Goal: Find specific page/section: Find specific page/section

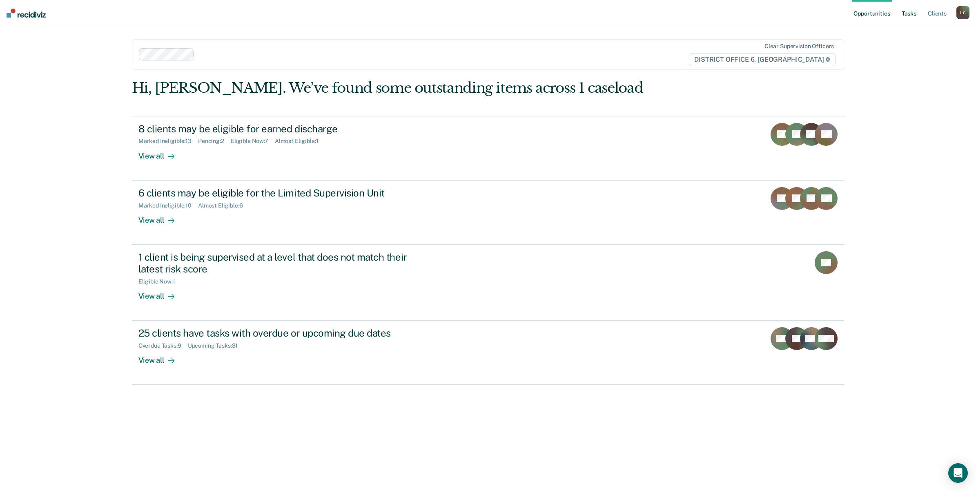
click at [912, 15] on link "Tasks" at bounding box center [909, 13] width 18 height 26
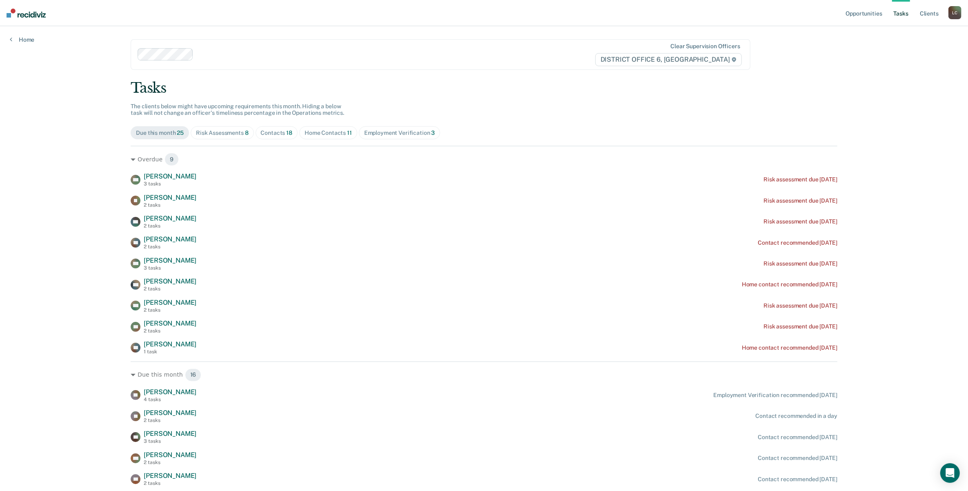
click at [329, 134] on div "Home Contacts 11" at bounding box center [328, 132] width 47 height 7
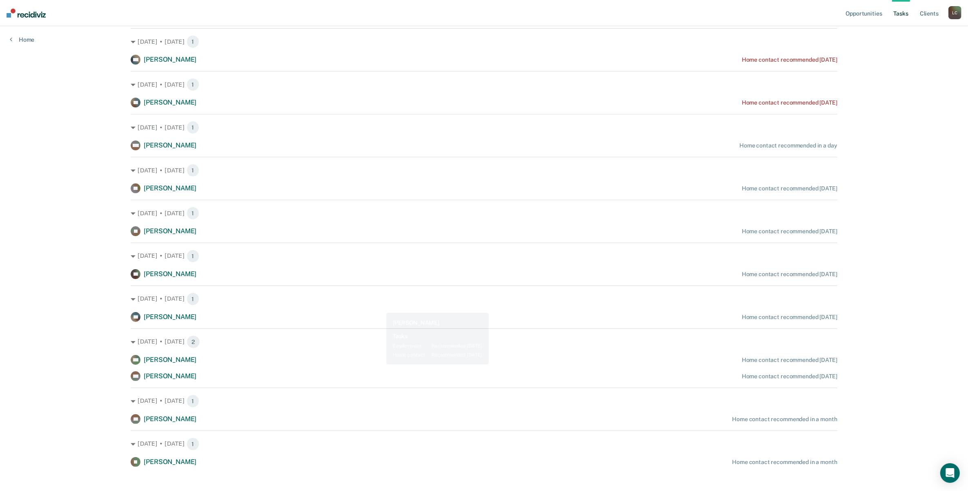
scroll to position [126, 0]
